Goal: Browse casually: Explore the website without a specific task or goal

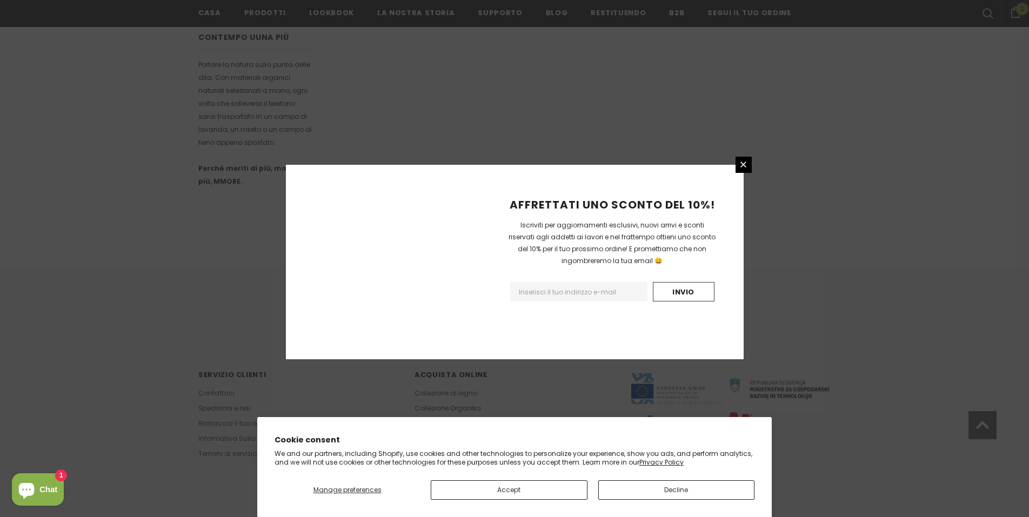
scroll to position [590, 0]
